Goal: Obtain resource: Obtain resource

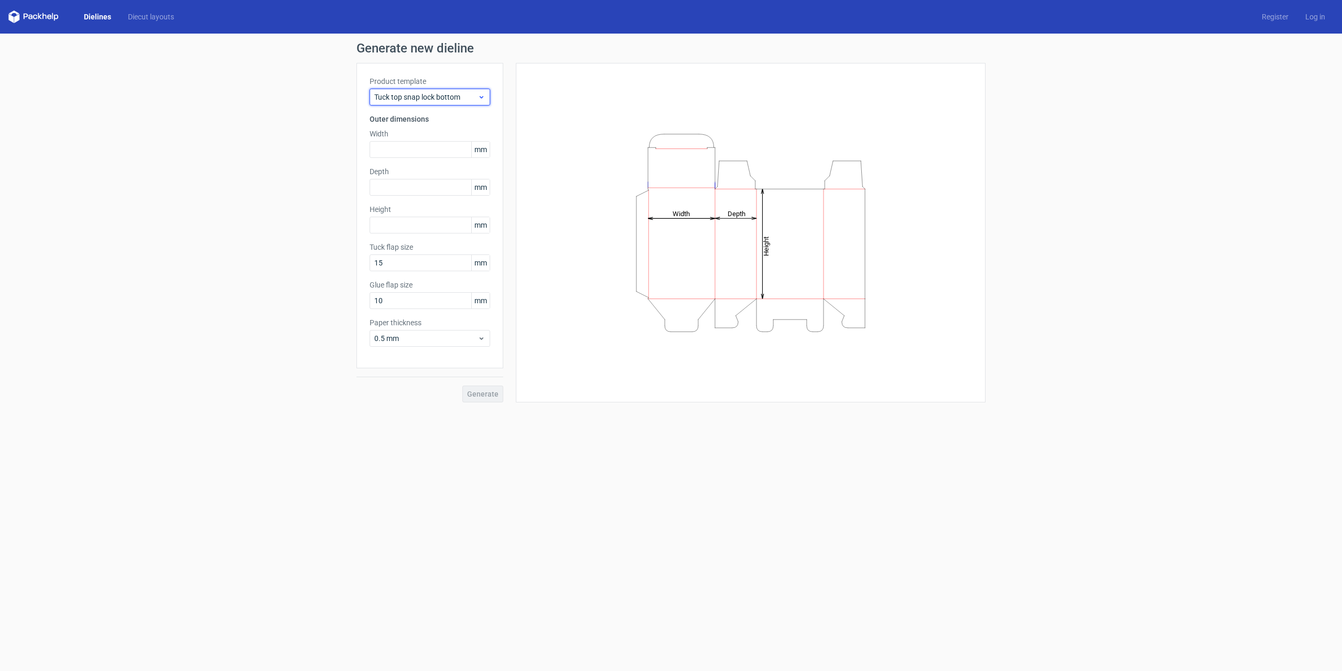
click at [480, 99] on icon at bounding box center [482, 97] width 8 height 8
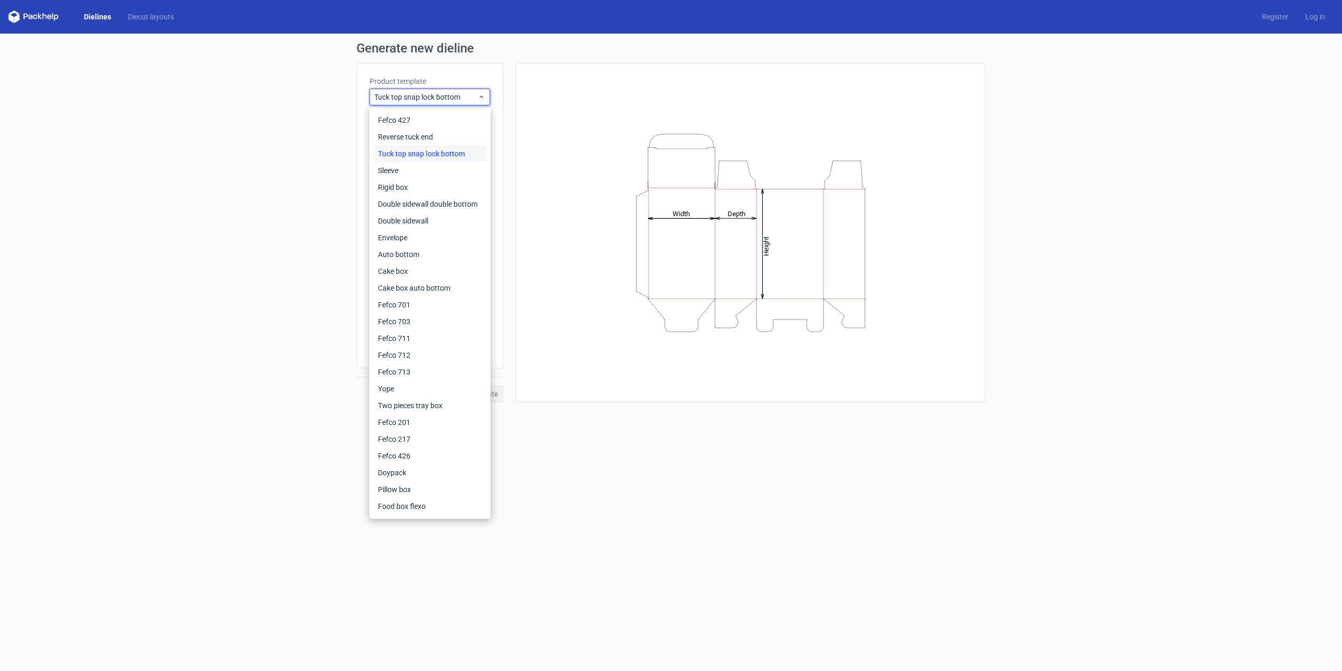
click at [260, 190] on div "Generate new dieline Product template Tuck top snap lock bottom Outer dimension…" at bounding box center [671, 222] width 1342 height 377
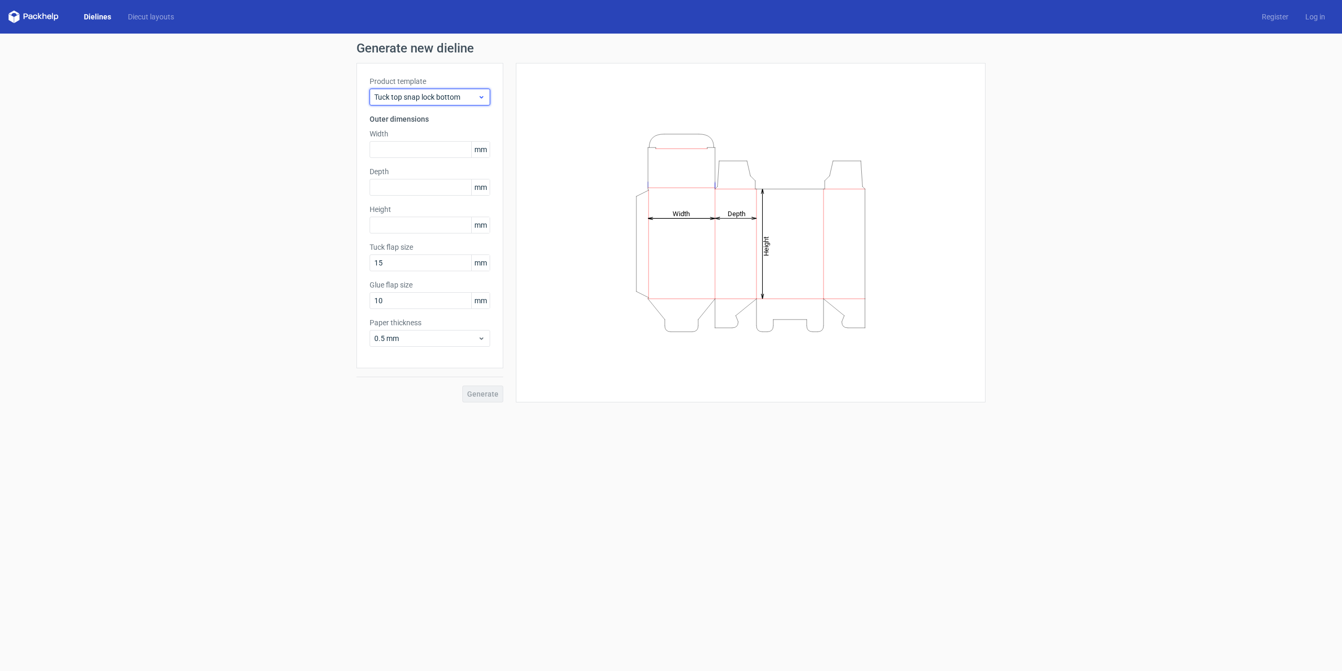
click at [490, 92] on div "Tuck top snap lock bottom" at bounding box center [430, 97] width 121 height 17
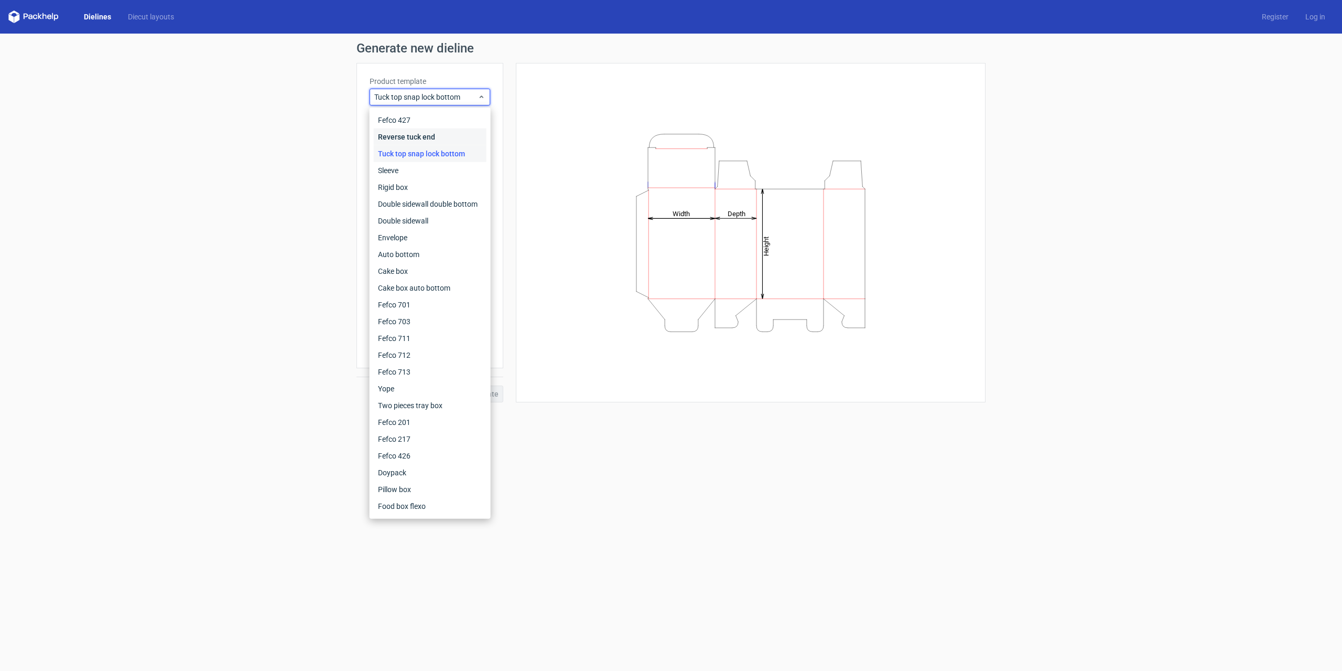
click at [409, 134] on div "Reverse tuck end" at bounding box center [430, 136] width 113 height 17
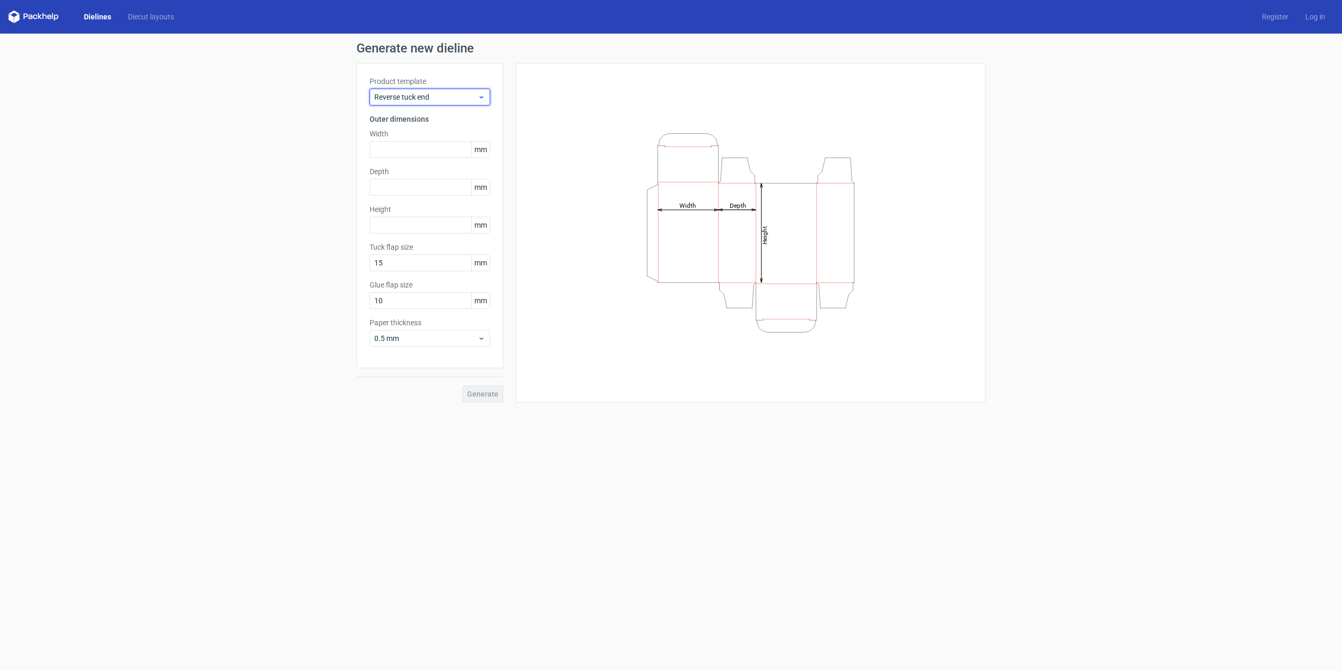
click at [429, 95] on span "Reverse tuck end" at bounding box center [425, 97] width 103 height 10
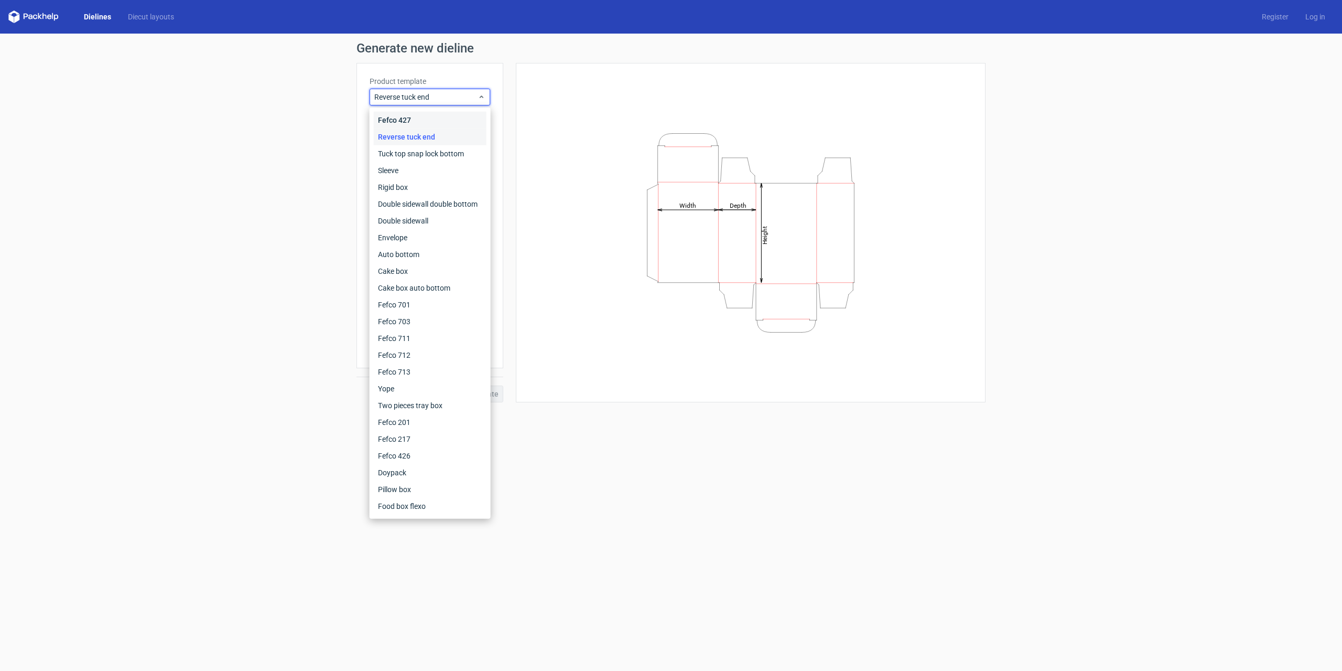
click at [418, 114] on div "Fefco 427" at bounding box center [430, 120] width 113 height 17
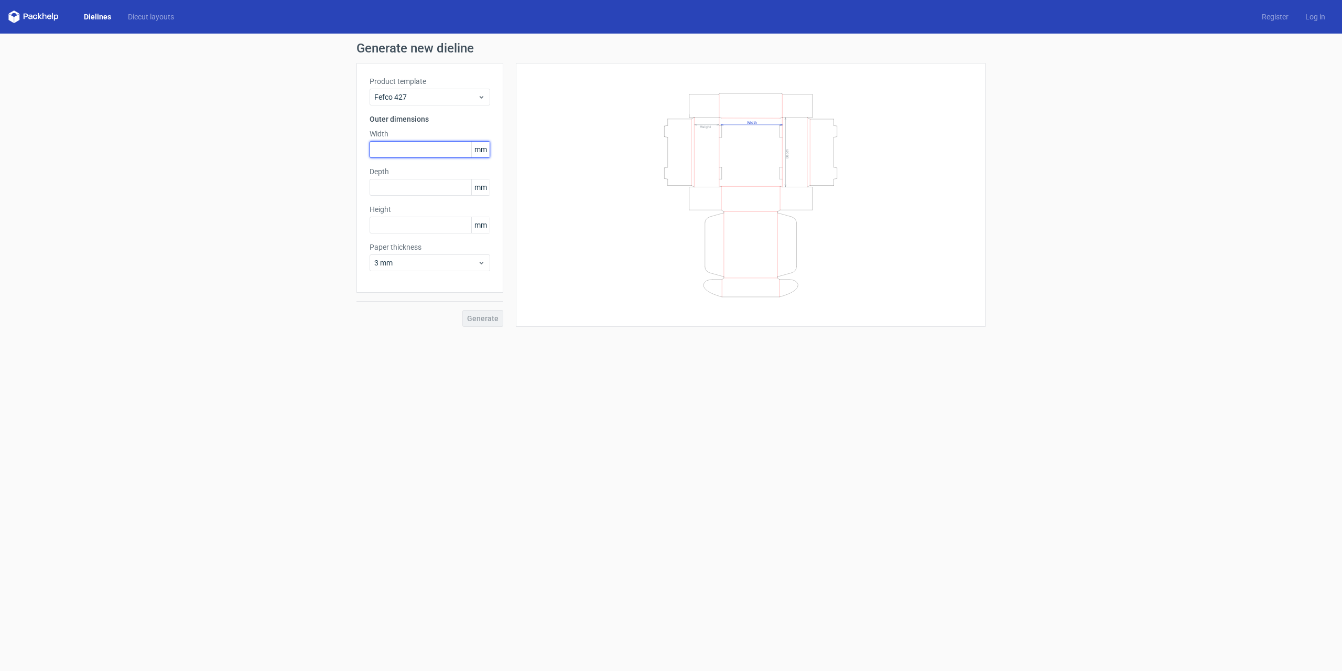
click at [400, 142] on input "text" at bounding box center [430, 149] width 121 height 17
type input "172"
click at [391, 185] on input "text" at bounding box center [430, 187] width 121 height 17
click at [390, 142] on input "172" at bounding box center [430, 149] width 121 height 17
click at [386, 225] on input "text" at bounding box center [430, 225] width 121 height 17
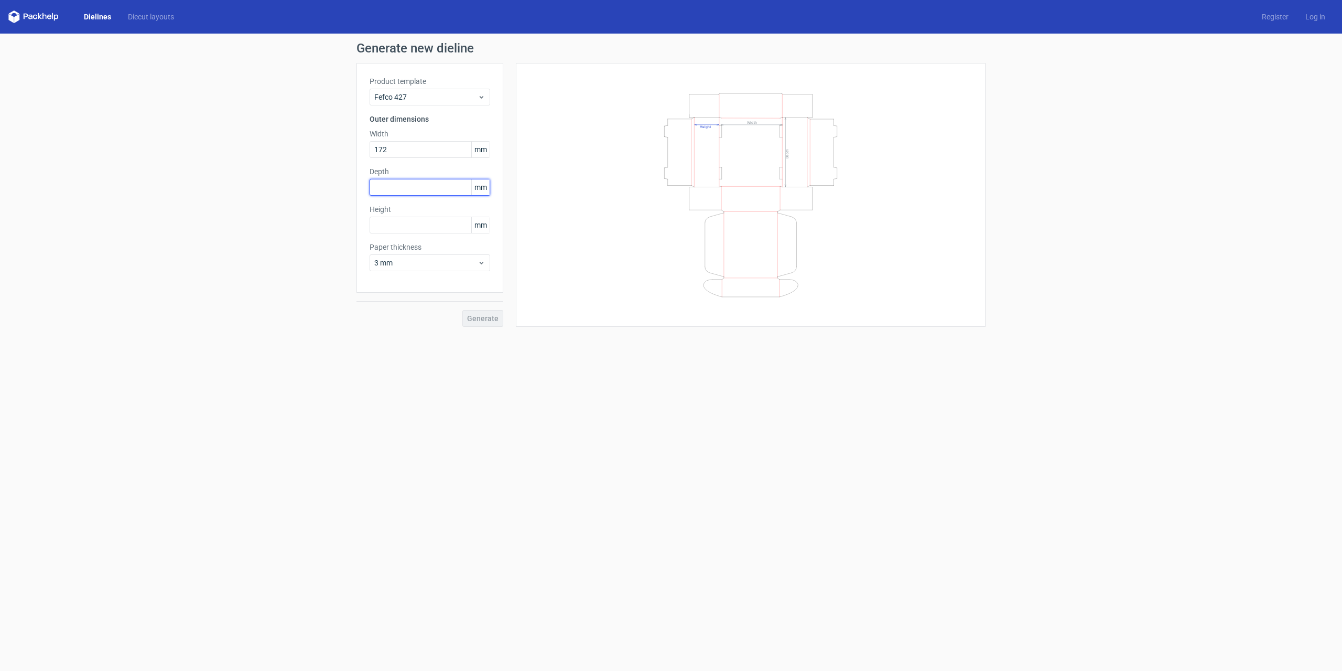
click at [400, 179] on input "text" at bounding box center [430, 187] width 121 height 17
type input "173"
click at [423, 225] on input "text" at bounding box center [430, 225] width 121 height 17
type input "66"
click at [410, 265] on span "3 mm" at bounding box center [425, 262] width 103 height 10
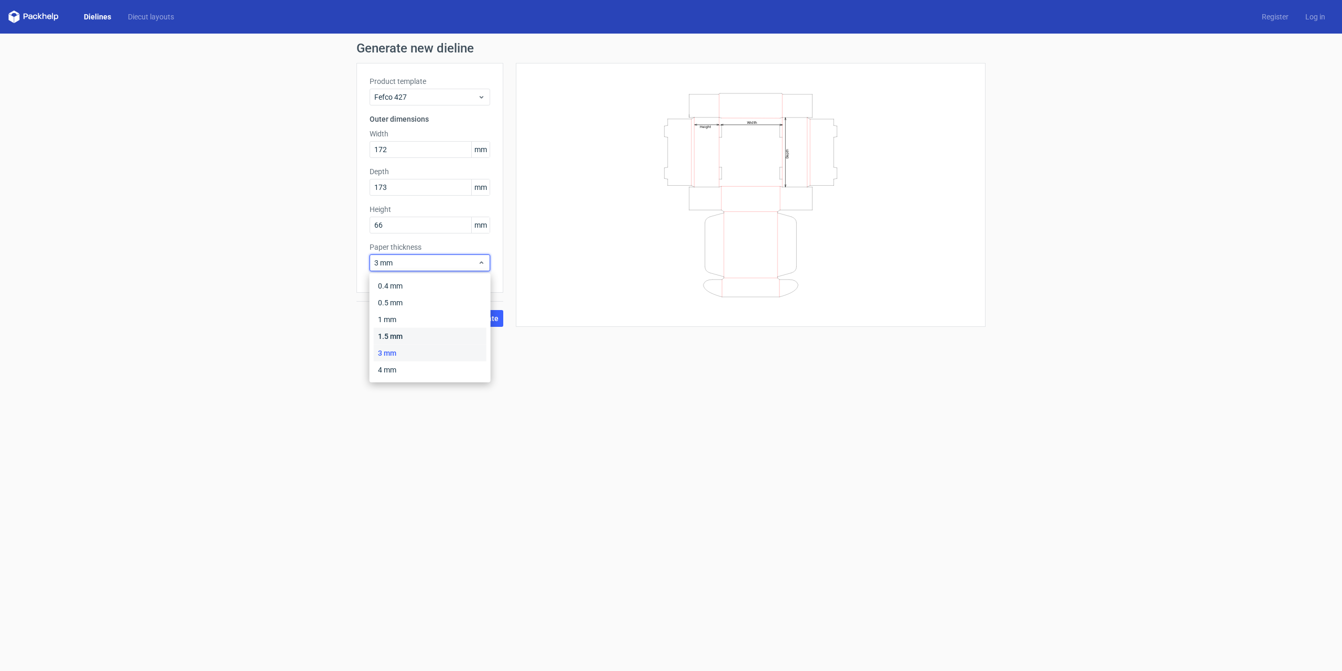
click at [393, 336] on div "1.5 mm" at bounding box center [430, 336] width 113 height 17
click at [487, 316] on span "Generate" at bounding box center [482, 318] width 31 height 7
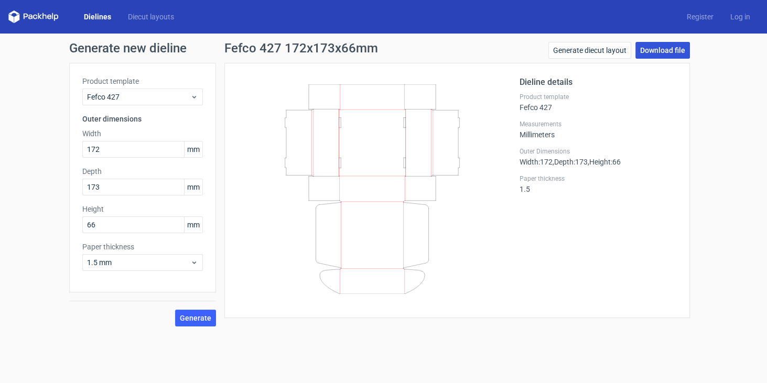
click at [660, 51] on link "Download file" at bounding box center [663, 50] width 55 height 17
